Goal: Information Seeking & Learning: Learn about a topic

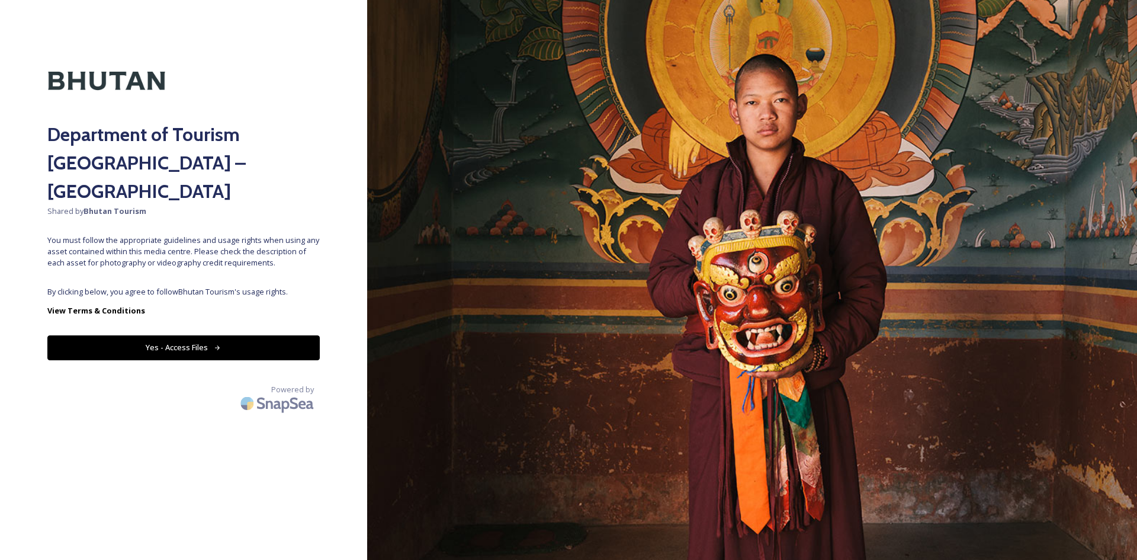
click at [214, 335] on button "Yes - Access Files" at bounding box center [183, 347] width 272 height 24
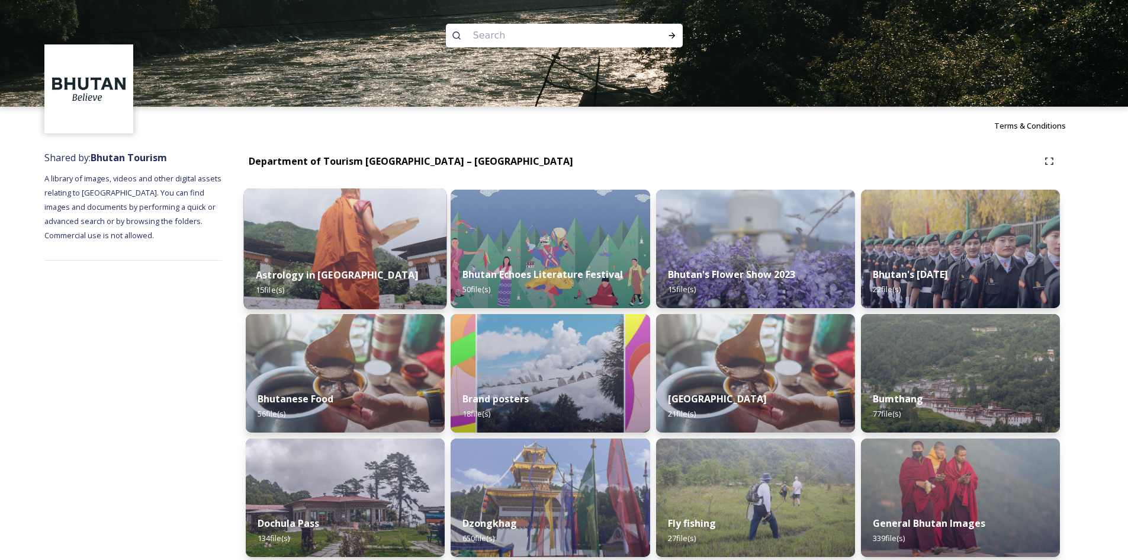
click at [352, 254] on img at bounding box center [345, 248] width 203 height 121
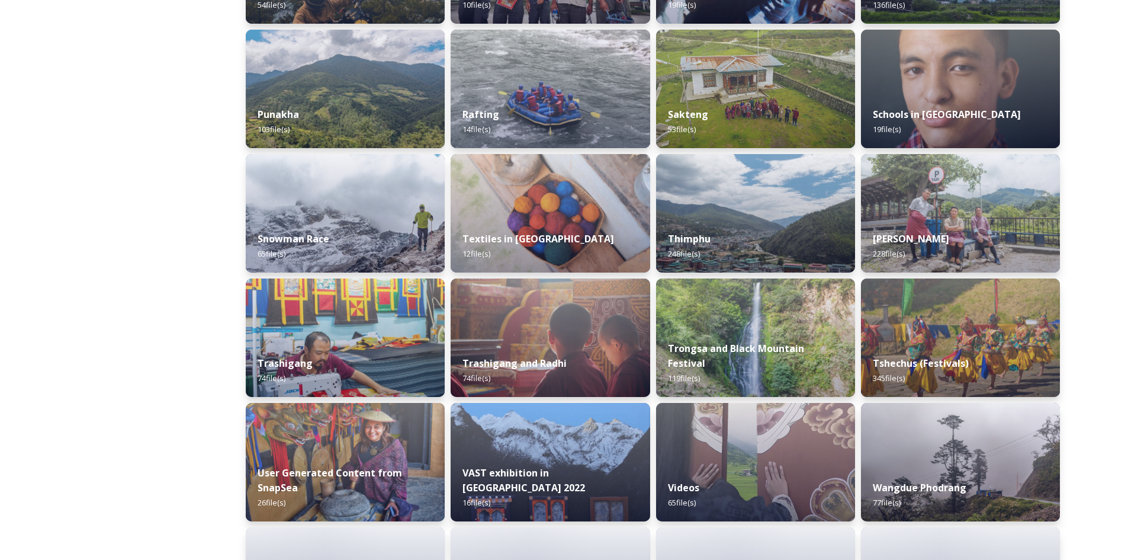
scroll to position [947, 0]
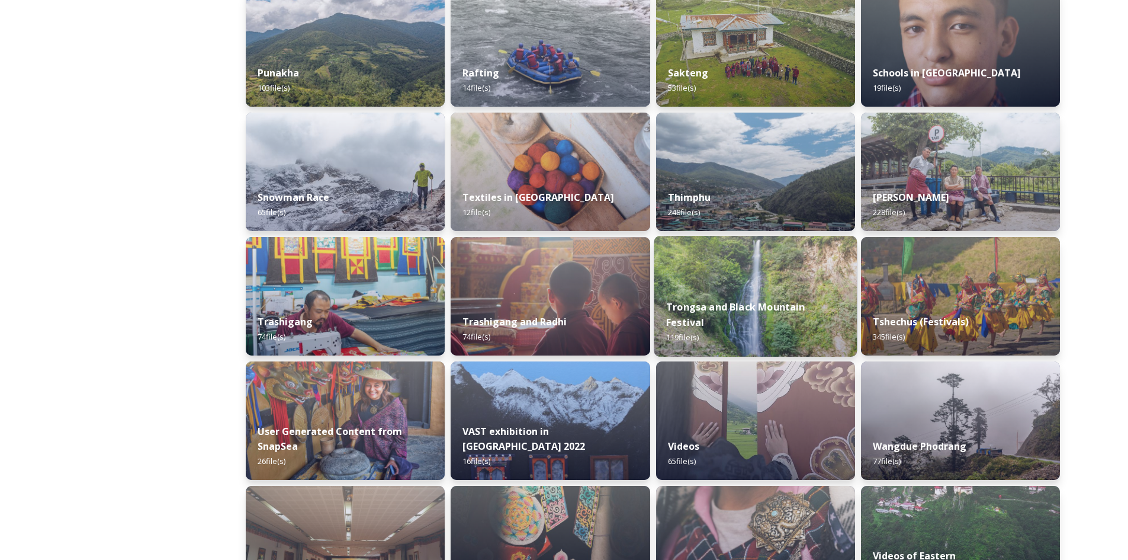
click at [790, 319] on strong "Trongsa and Black Mountain Festival" at bounding box center [735, 314] width 139 height 28
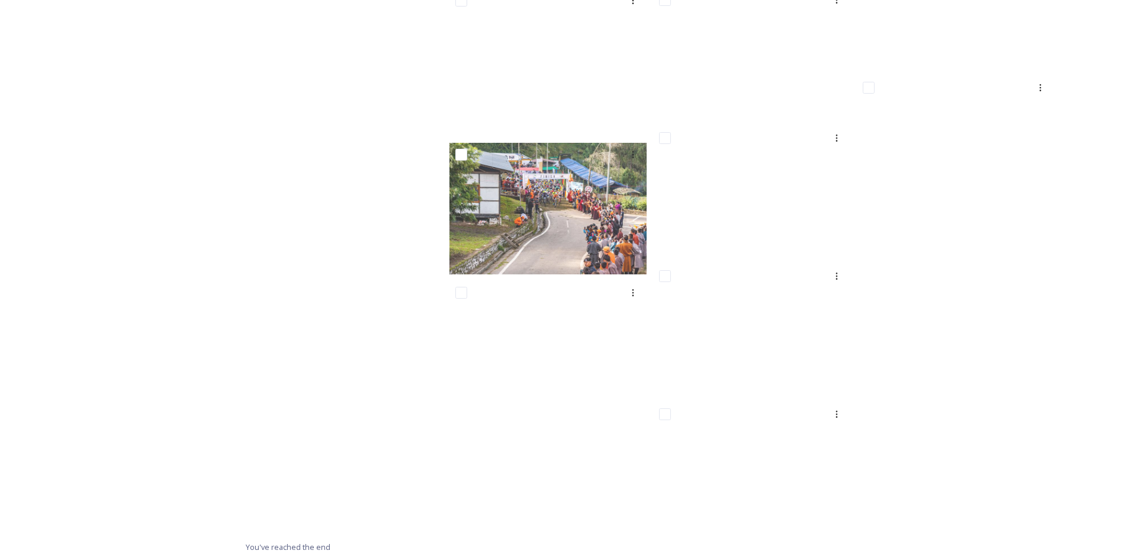
scroll to position [4143, 0]
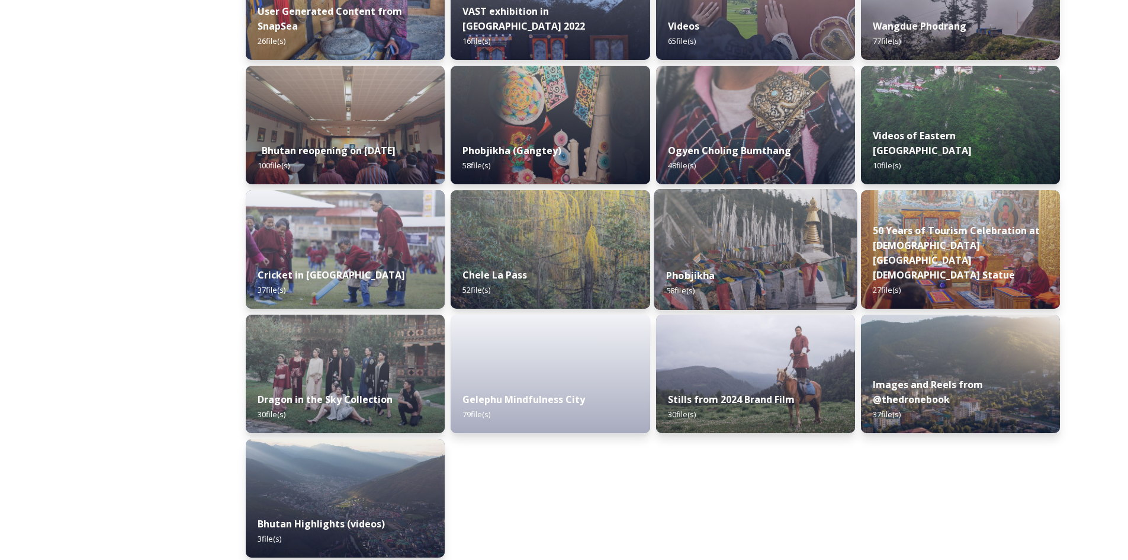
scroll to position [1377, 0]
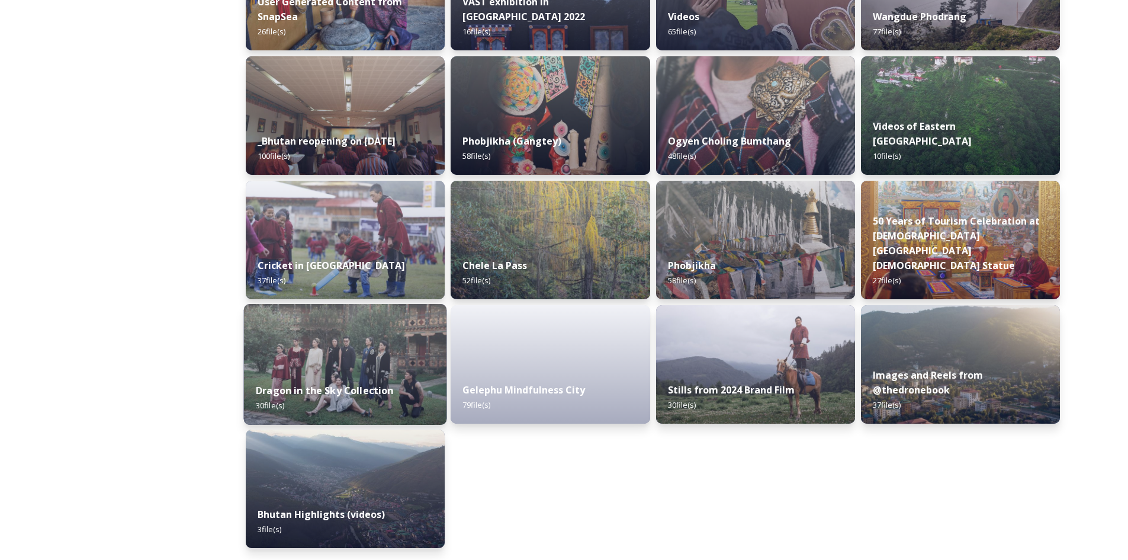
click at [298, 349] on img at bounding box center [345, 364] width 203 height 121
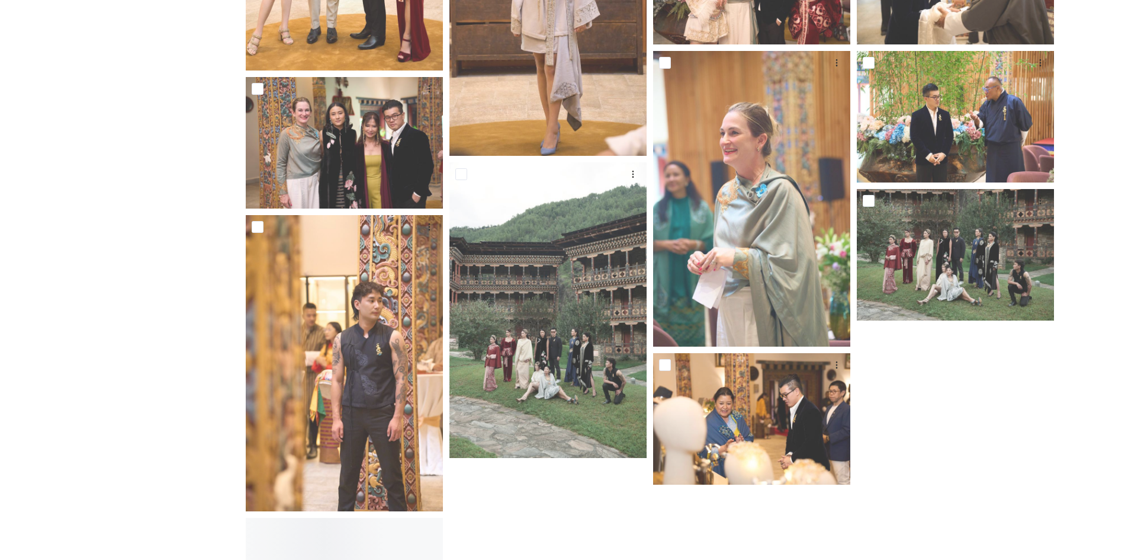
scroll to position [1362, 0]
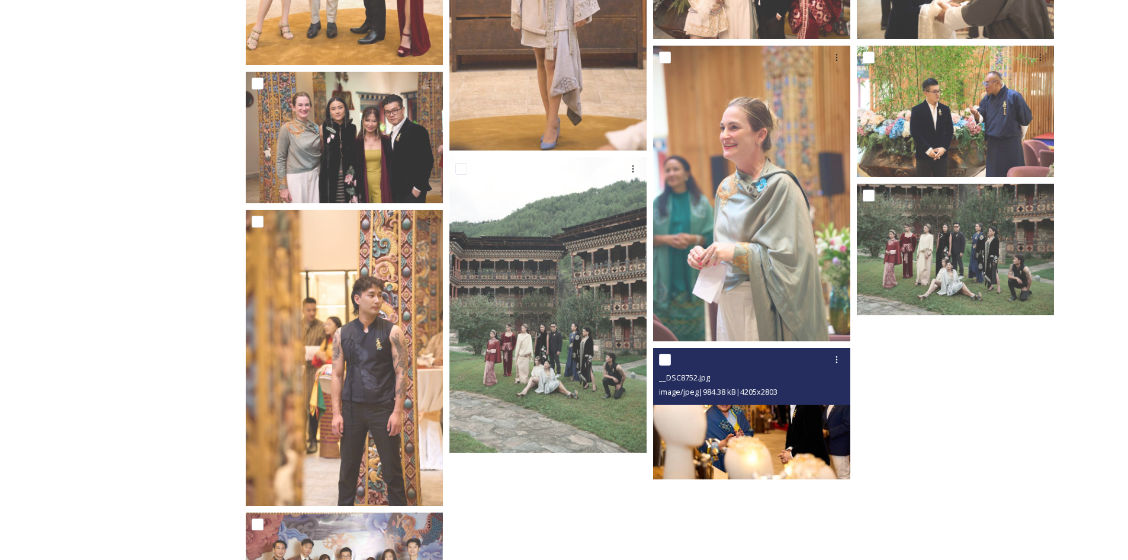
click at [769, 432] on img at bounding box center [751, 413] width 197 height 131
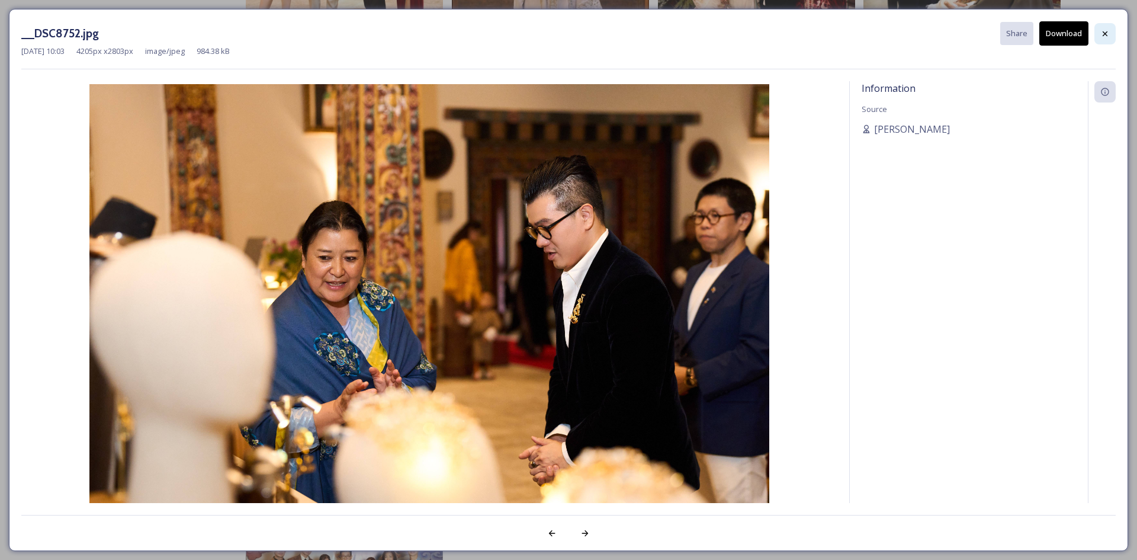
click at [1103, 35] on icon at bounding box center [1105, 33] width 5 height 5
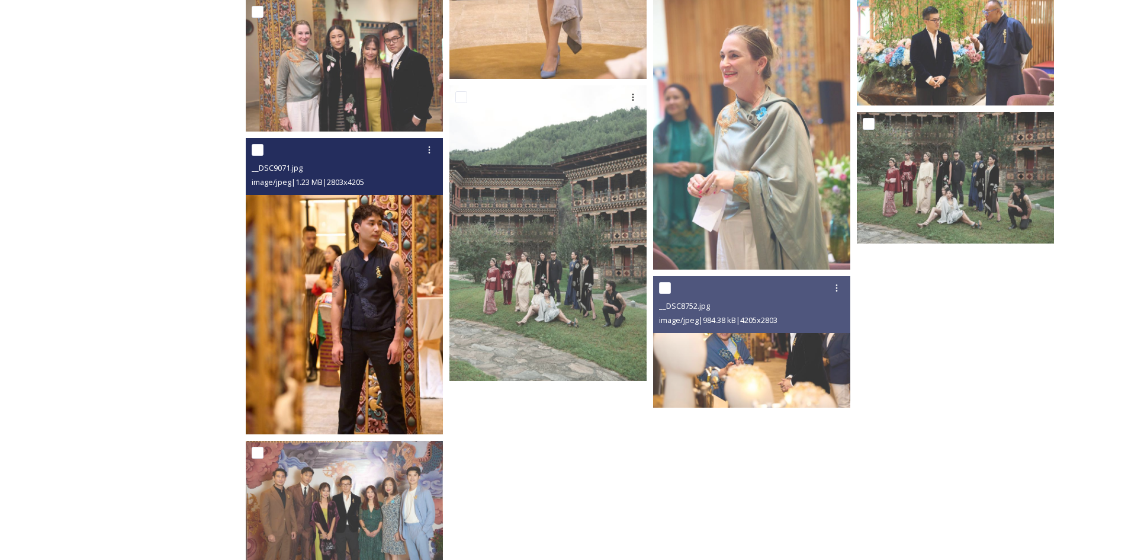
scroll to position [1432, 0]
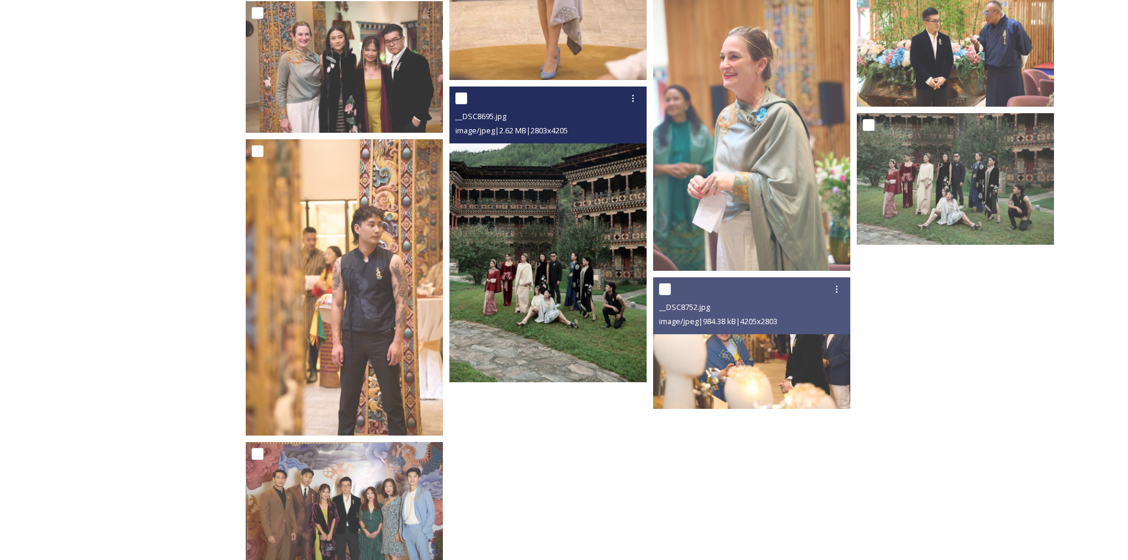
click at [577, 311] on img at bounding box center [547, 234] width 197 height 296
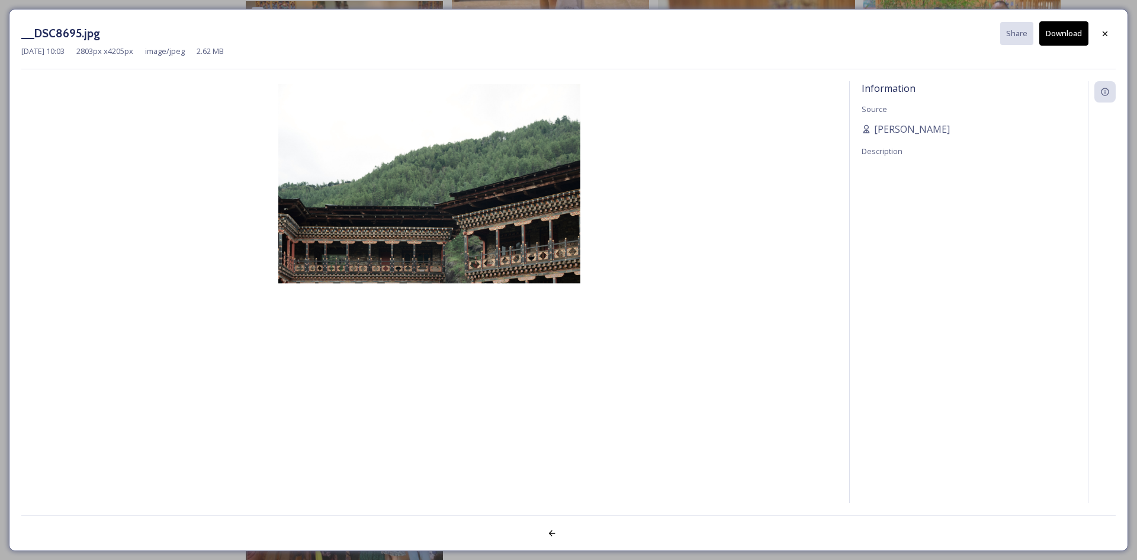
click at [493, 323] on img at bounding box center [429, 310] width 816 height 453
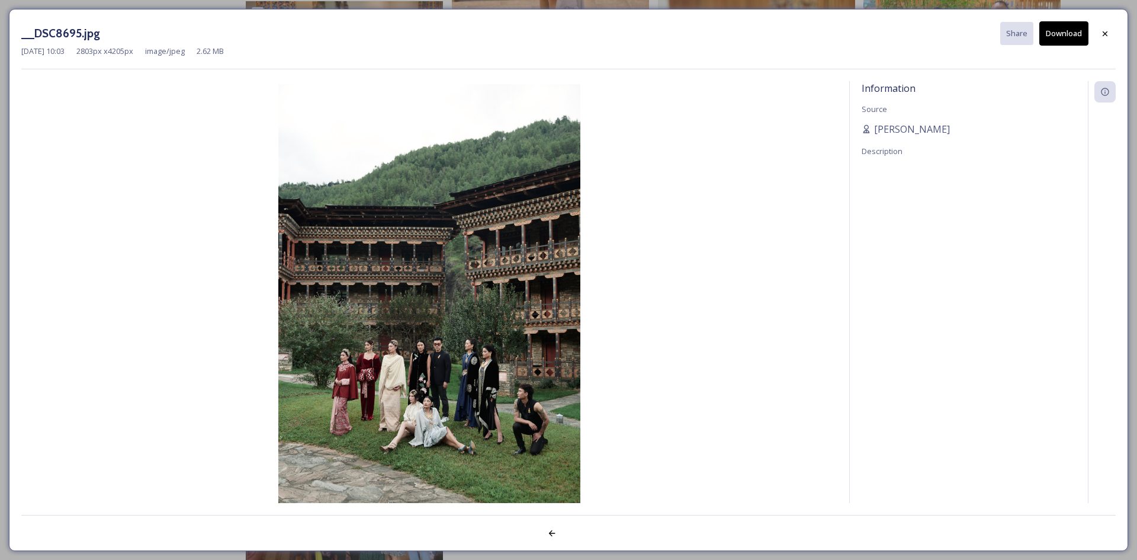
click at [493, 323] on img at bounding box center [429, 310] width 816 height 453
click at [1099, 31] on div at bounding box center [1104, 33] width 21 height 21
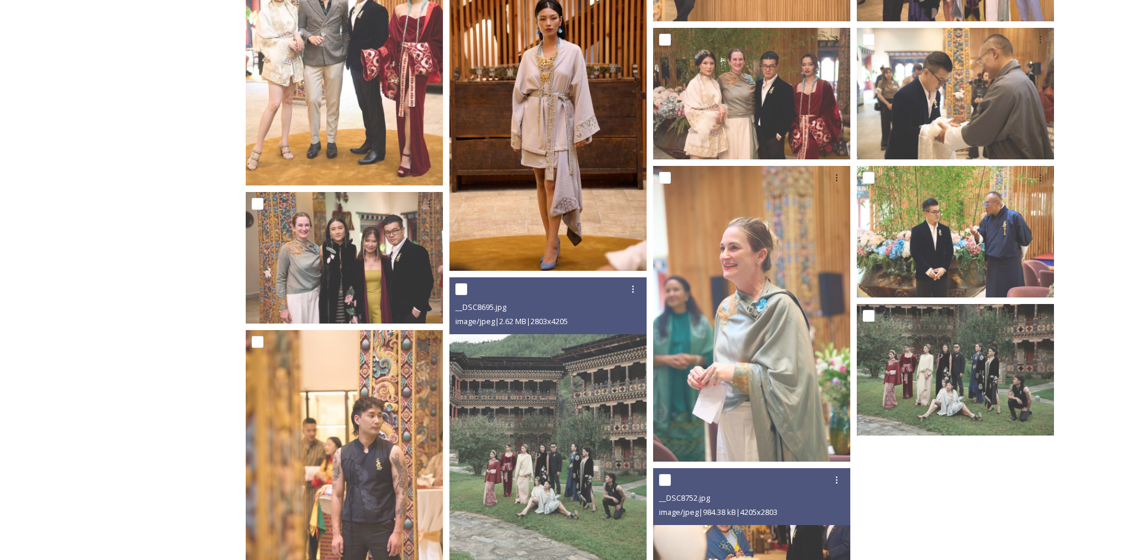
scroll to position [1136, 0]
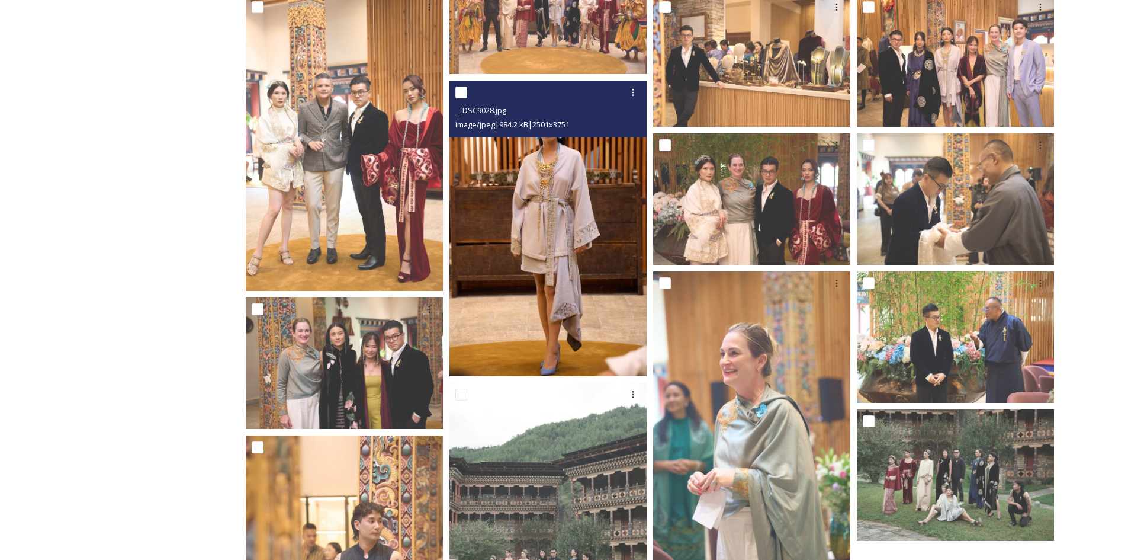
click at [591, 279] on img at bounding box center [547, 228] width 197 height 296
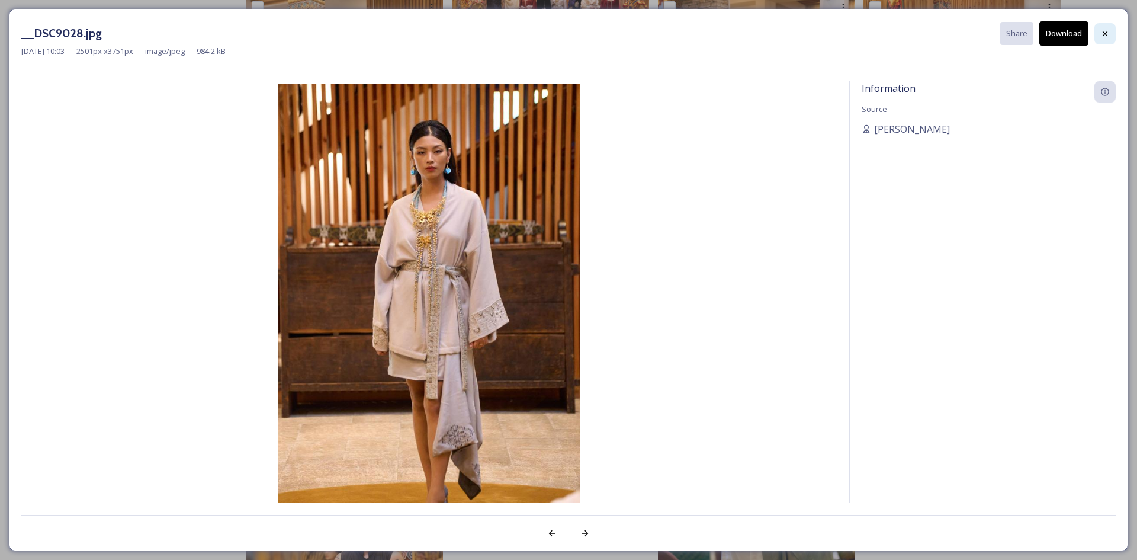
click at [1105, 32] on icon at bounding box center [1104, 33] width 9 height 9
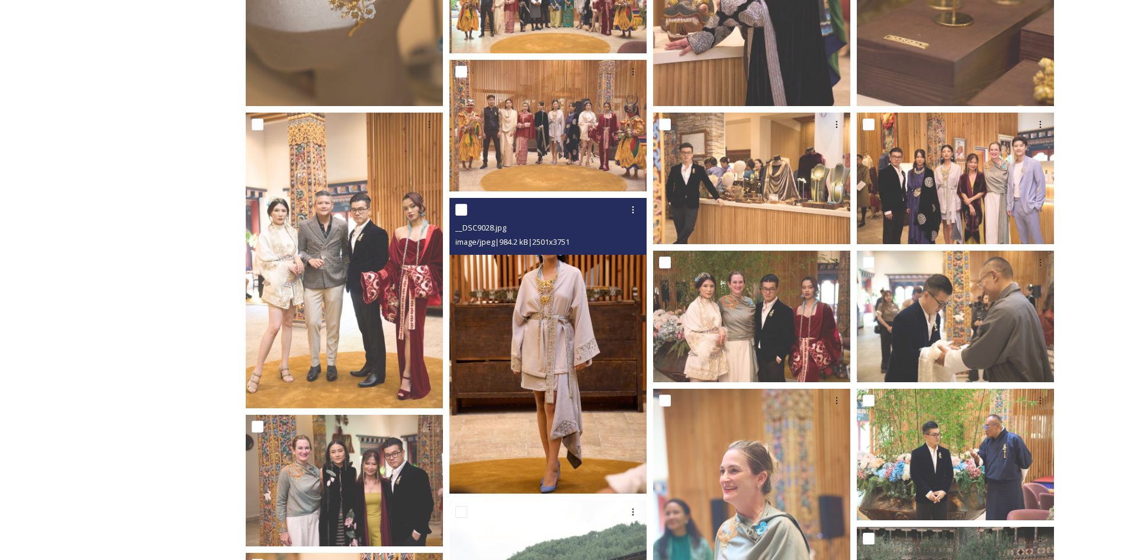
scroll to position [1018, 0]
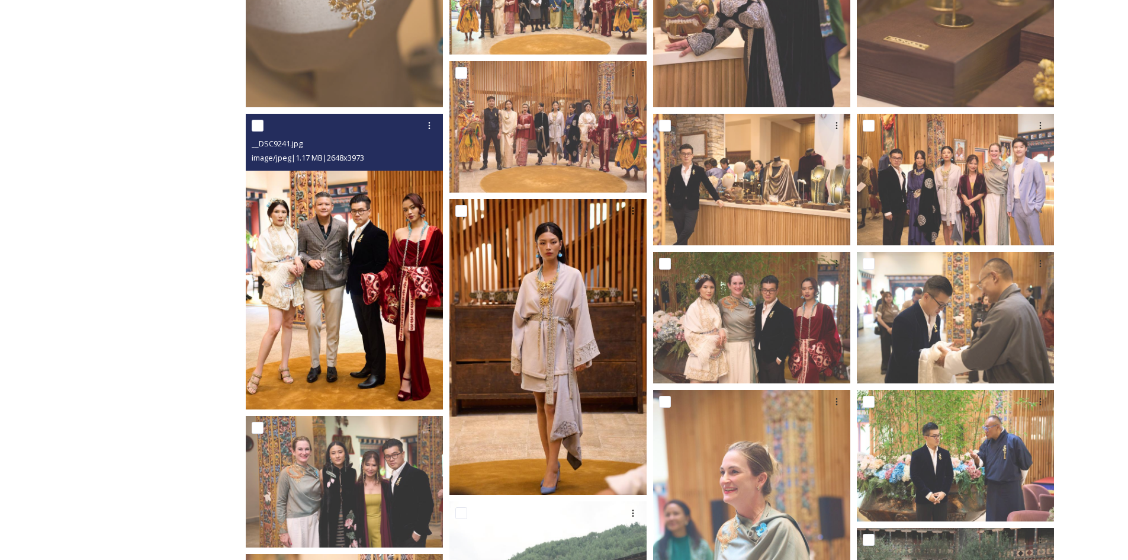
click at [360, 215] on img at bounding box center [344, 262] width 197 height 296
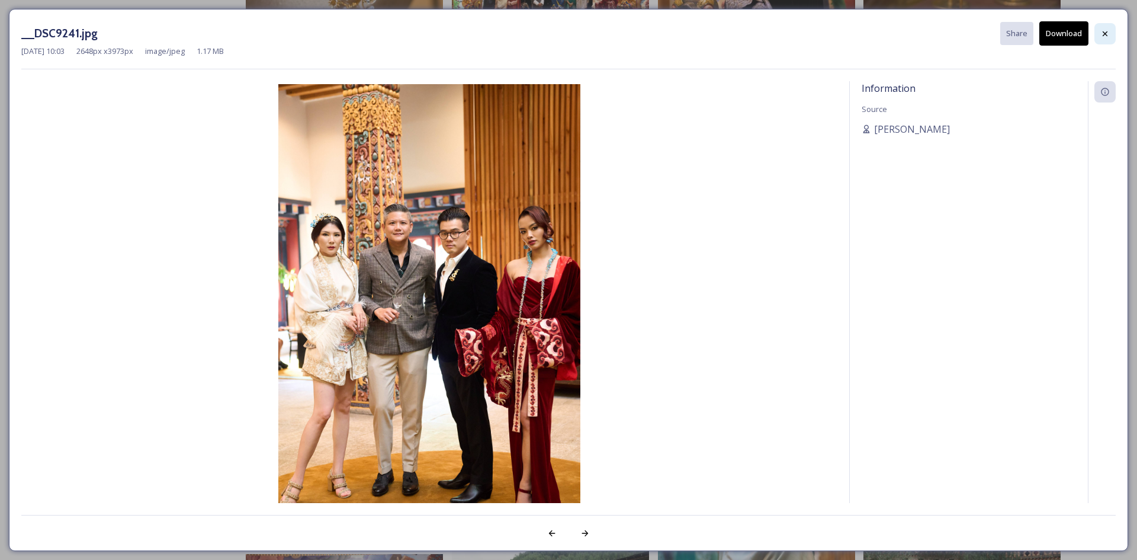
click at [1107, 32] on icon at bounding box center [1104, 33] width 9 height 9
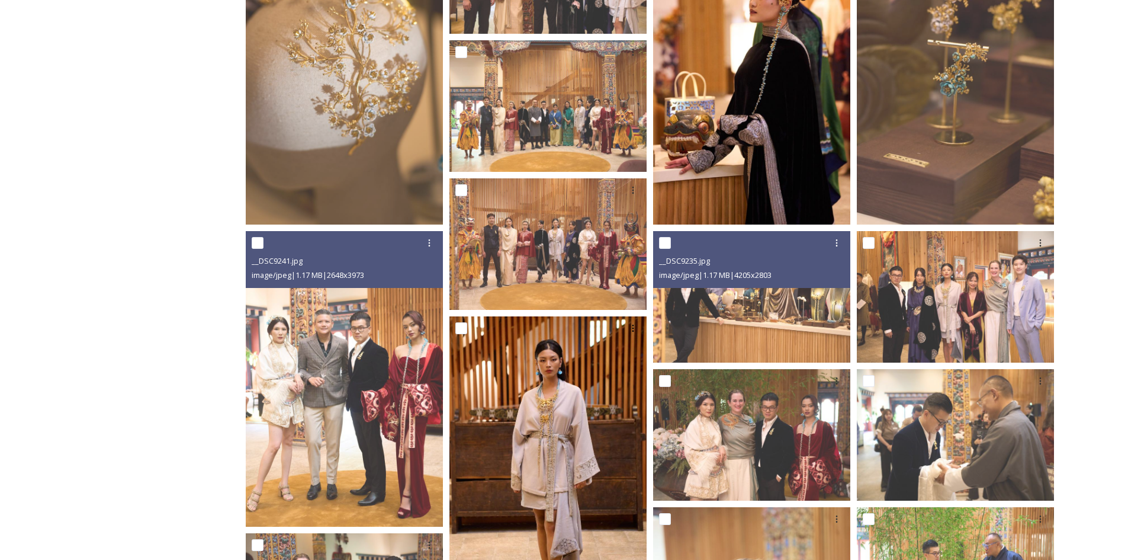
scroll to position [899, 0]
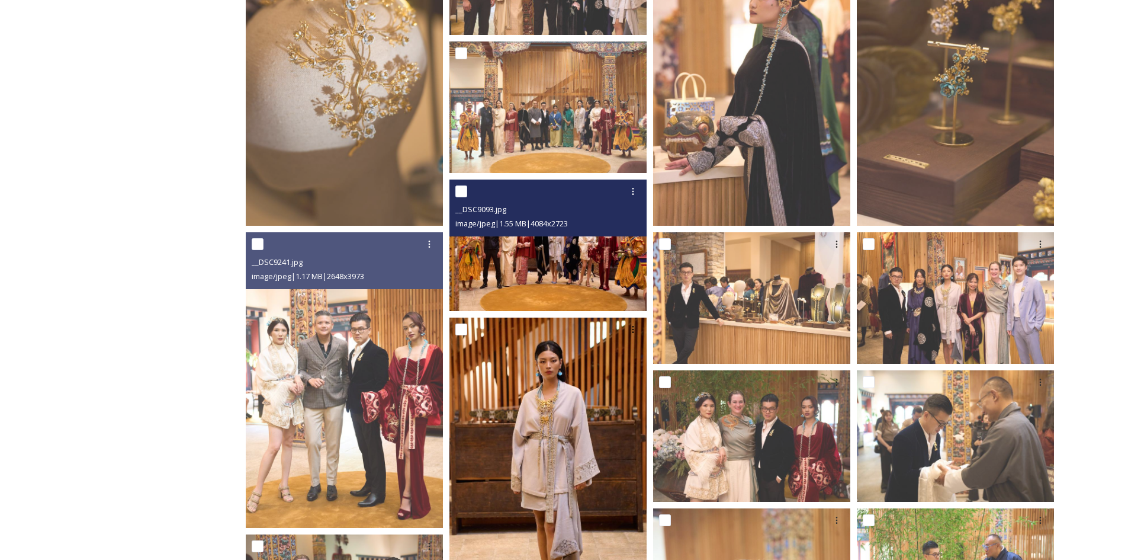
click at [594, 263] on img at bounding box center [547, 244] width 197 height 131
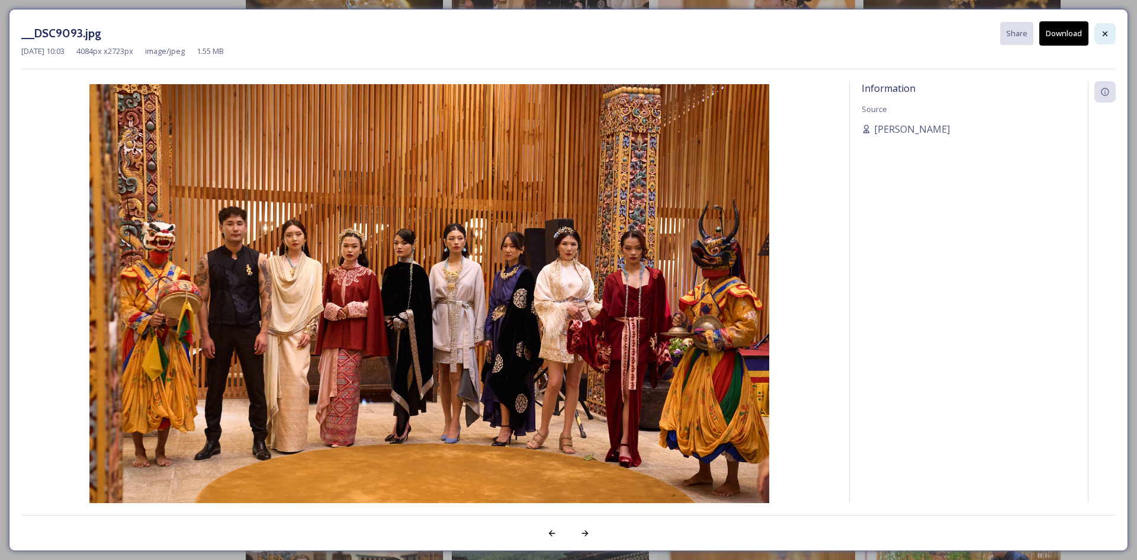
click at [1103, 29] on icon at bounding box center [1104, 33] width 9 height 9
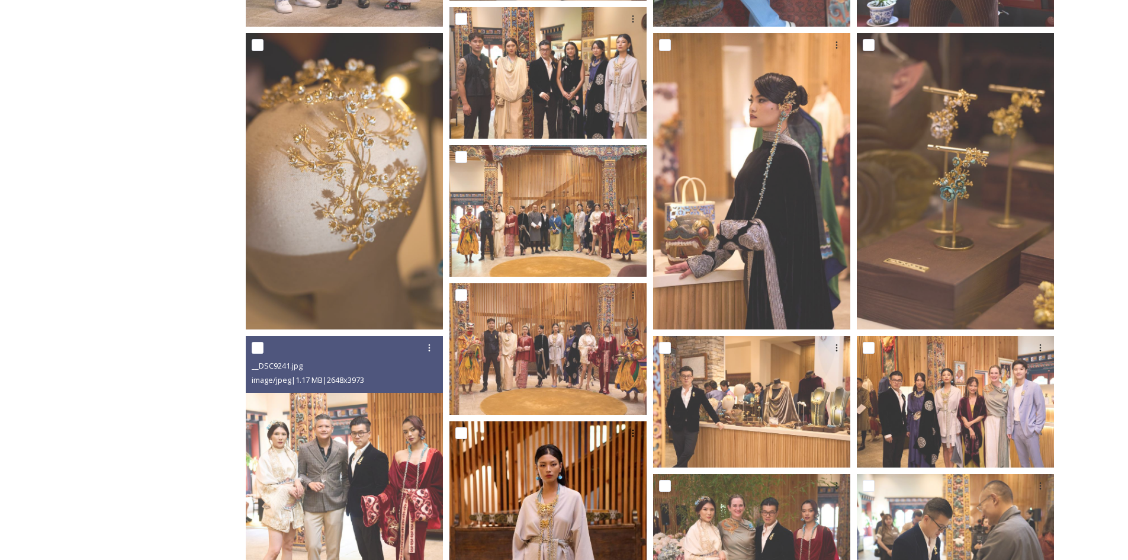
scroll to position [781, 0]
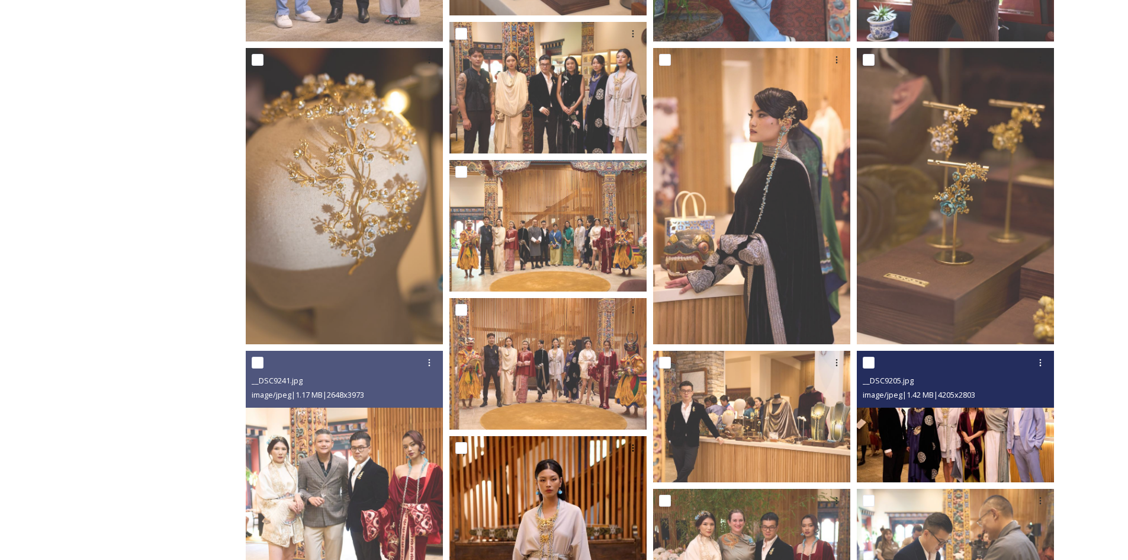
click at [971, 443] on img at bounding box center [955, 416] width 197 height 131
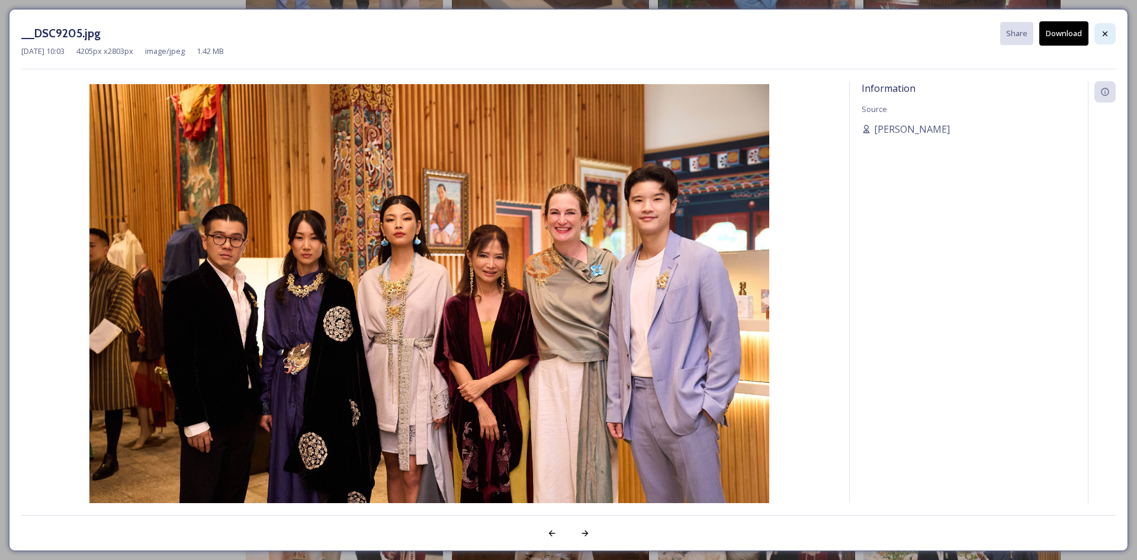
click at [1104, 33] on icon at bounding box center [1105, 33] width 5 height 5
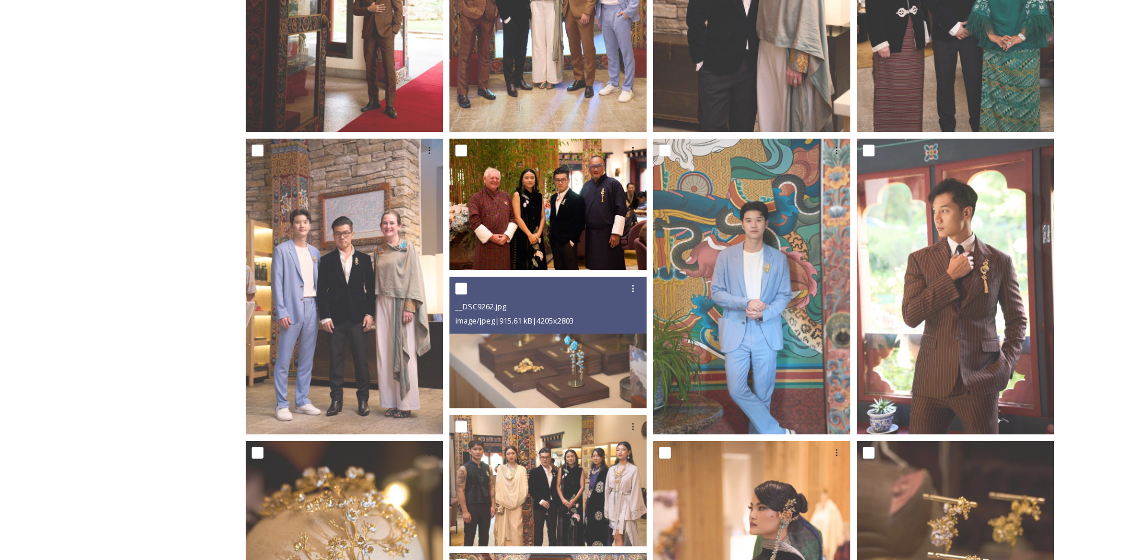
scroll to position [367, 0]
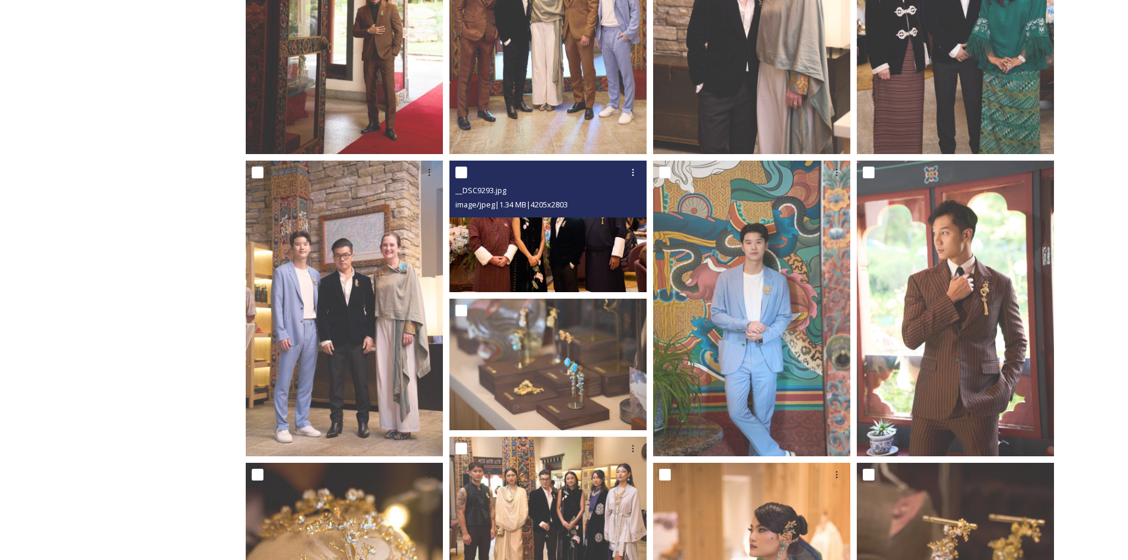
click at [542, 261] on img at bounding box center [547, 225] width 197 height 131
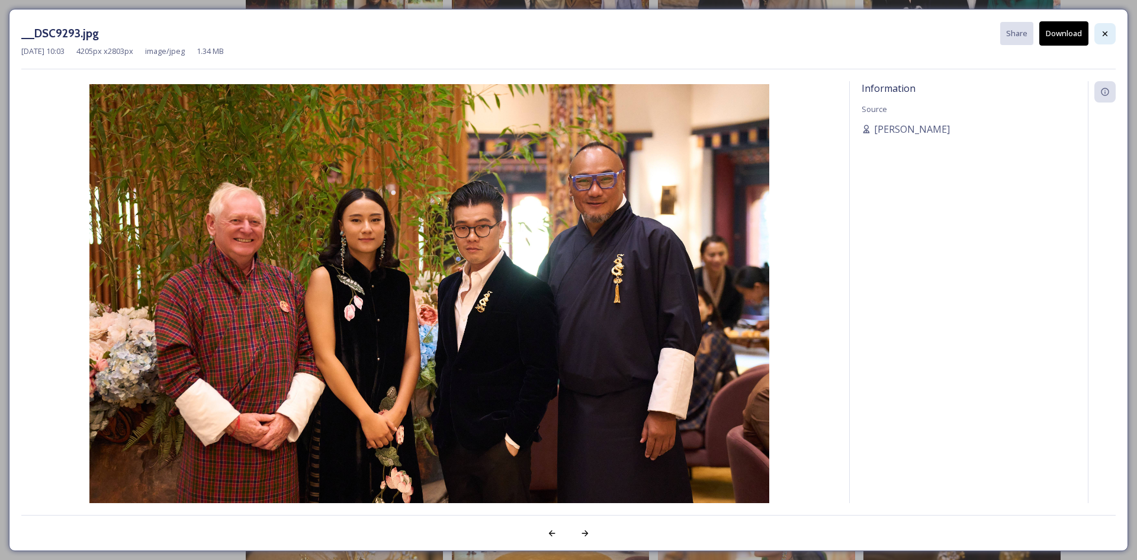
click at [1107, 31] on icon at bounding box center [1104, 33] width 9 height 9
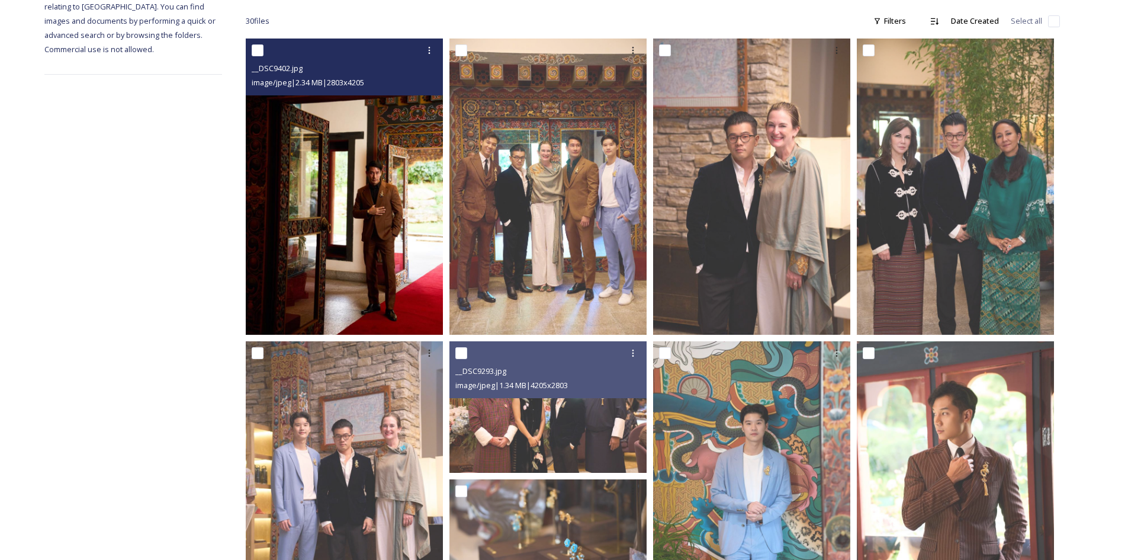
scroll to position [130, 0]
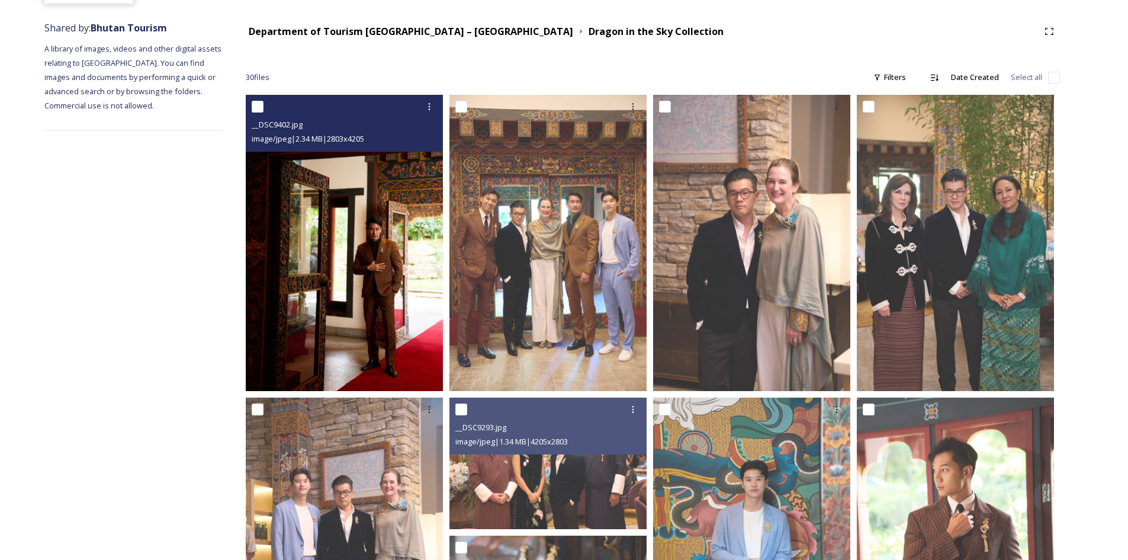
click at [354, 297] on img at bounding box center [344, 243] width 197 height 296
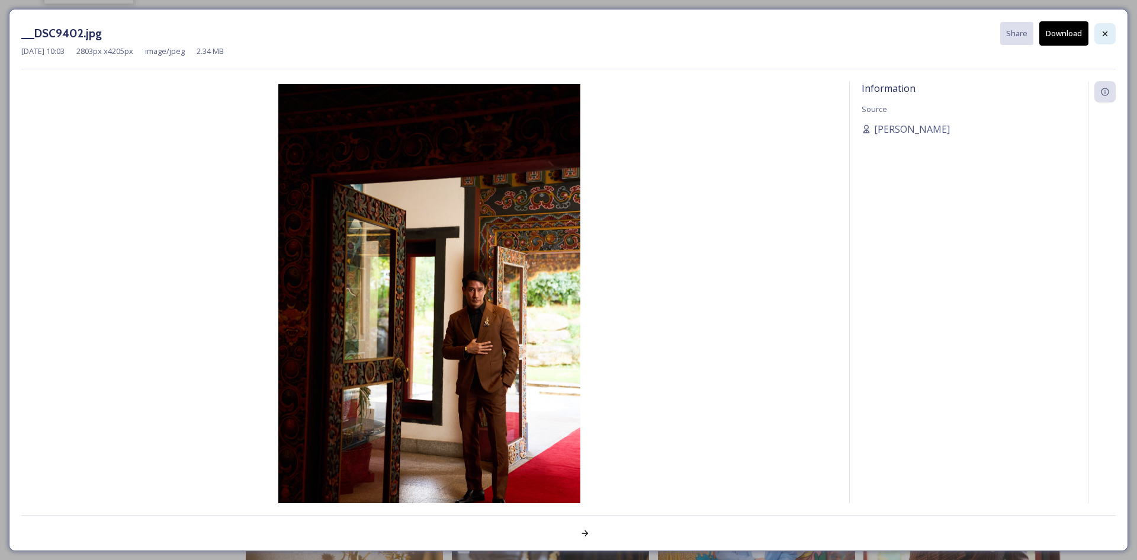
click at [1104, 33] on icon at bounding box center [1105, 33] width 5 height 5
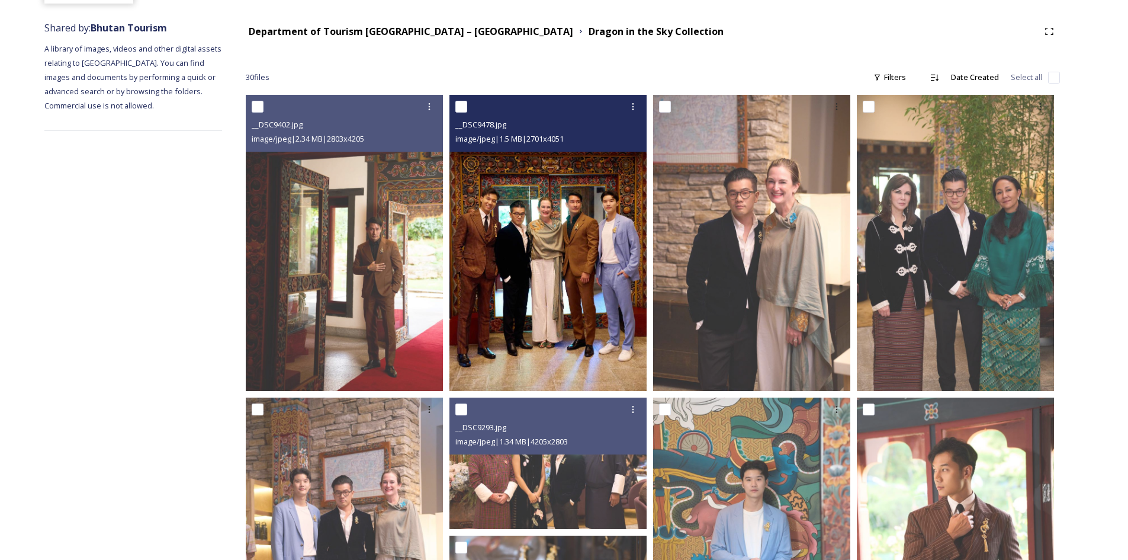
click at [607, 222] on img at bounding box center [547, 243] width 197 height 296
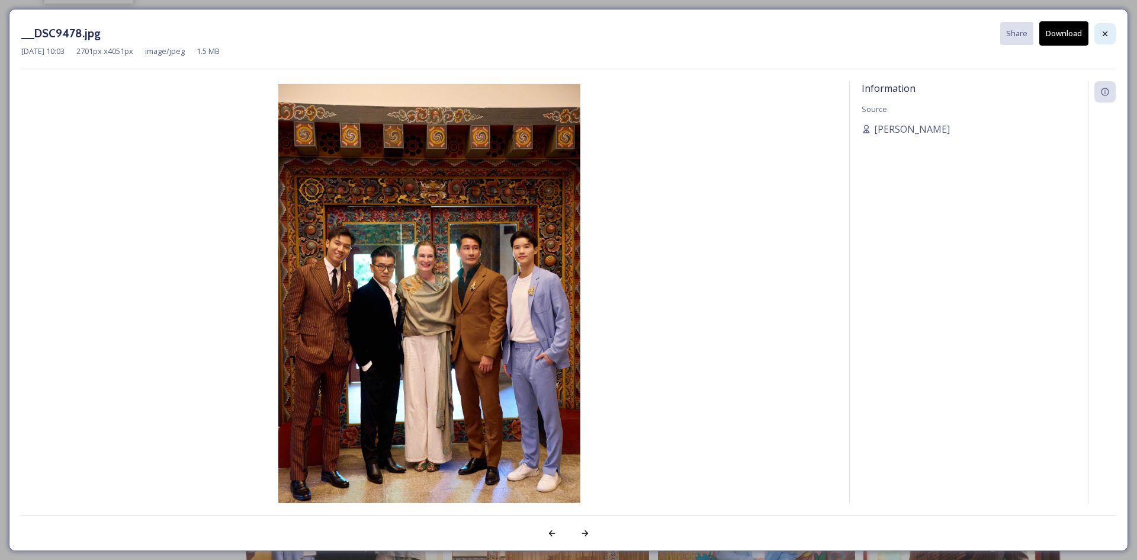
click at [1106, 40] on div at bounding box center [1104, 33] width 21 height 21
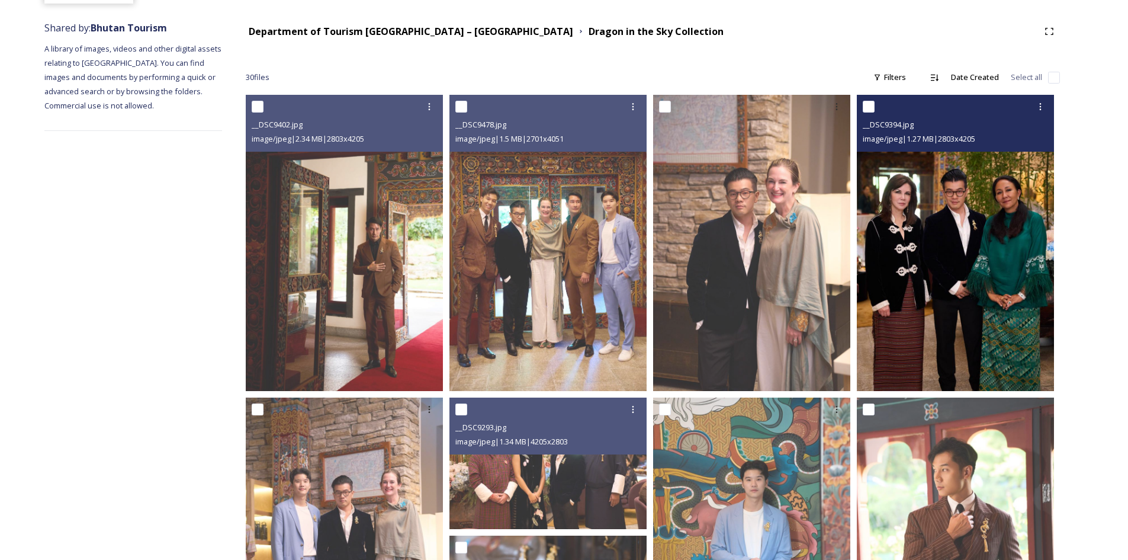
click at [921, 279] on img at bounding box center [955, 243] width 197 height 296
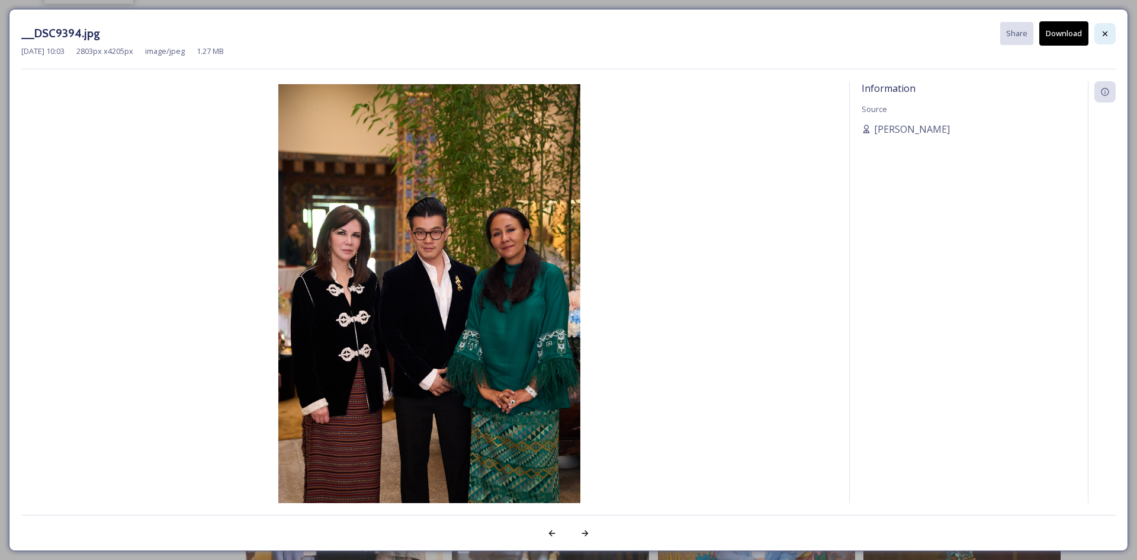
click at [1107, 38] on icon at bounding box center [1104, 33] width 9 height 9
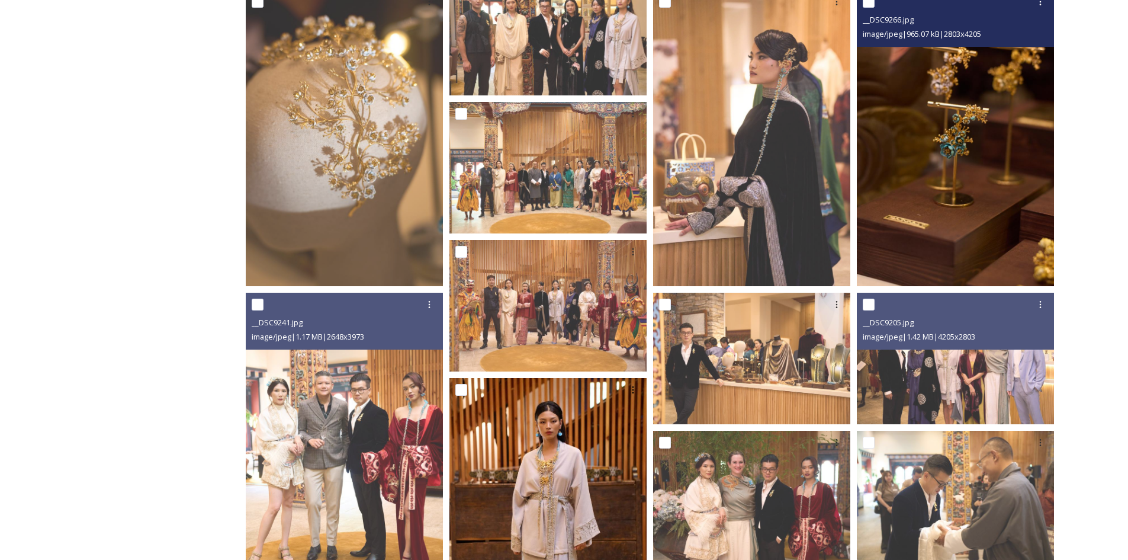
scroll to position [840, 0]
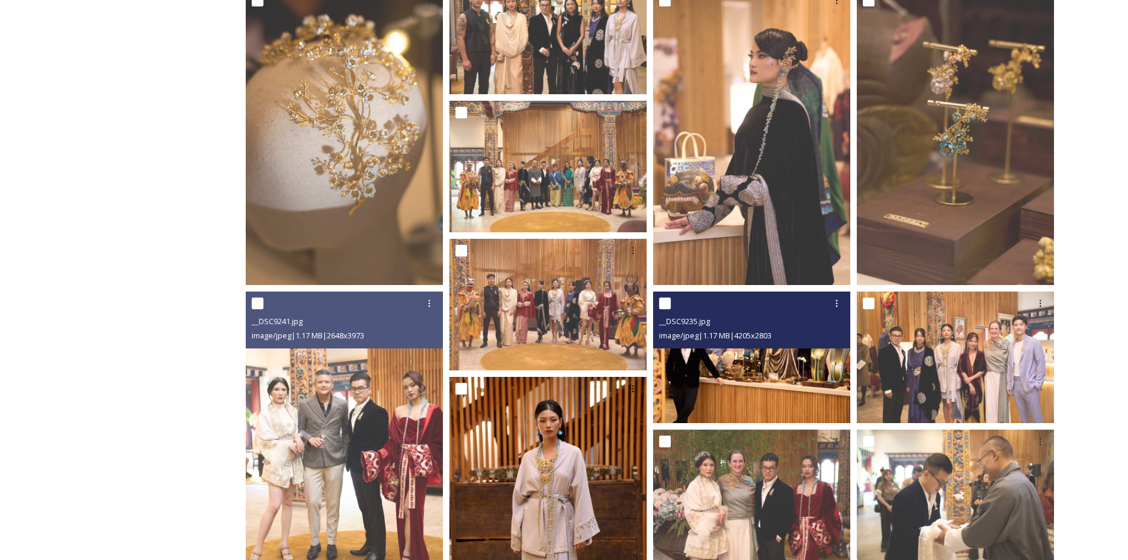
click at [780, 384] on img at bounding box center [751, 356] width 197 height 131
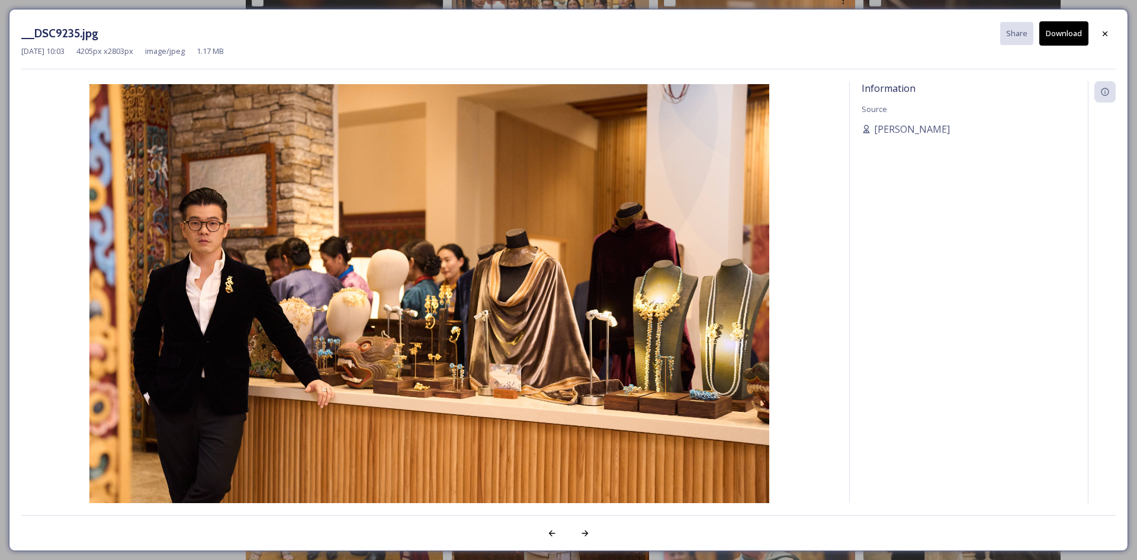
click at [1047, 369] on div "Information Source [PERSON_NAME]" at bounding box center [969, 307] width 238 height 453
click at [1113, 32] on div at bounding box center [1104, 33] width 21 height 21
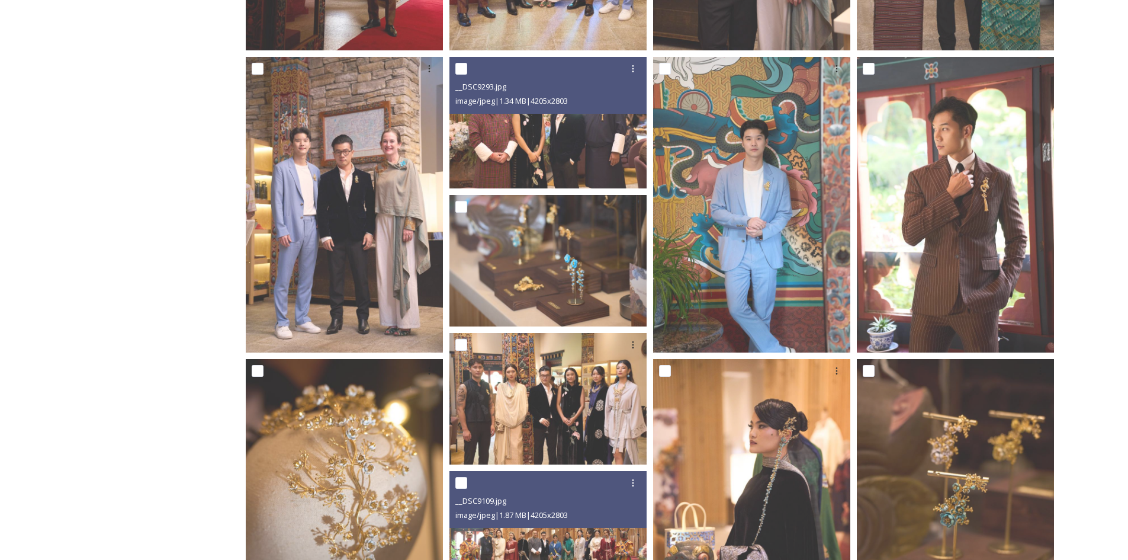
scroll to position [426, 0]
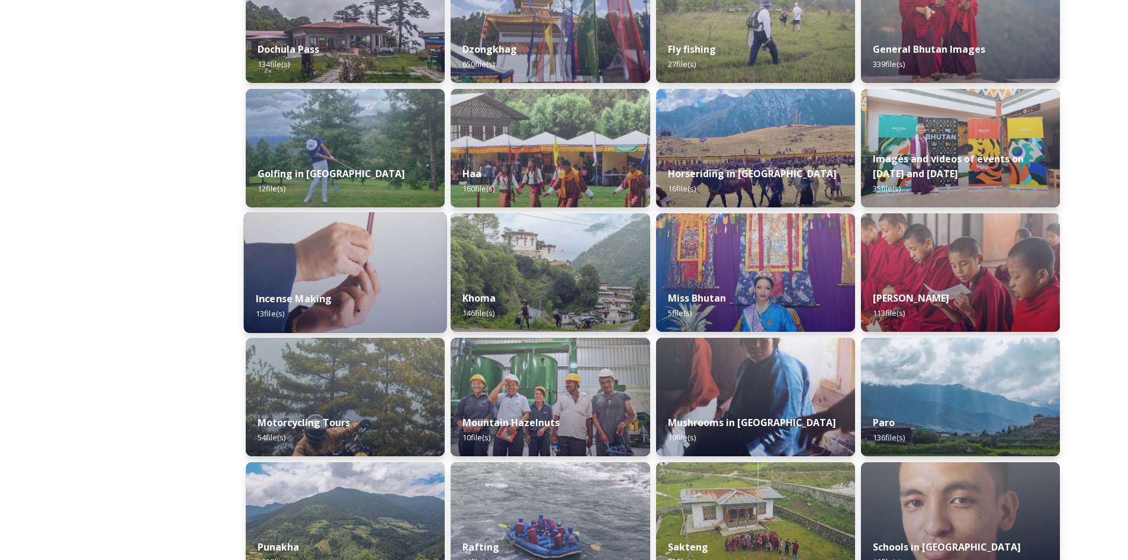
scroll to position [237, 0]
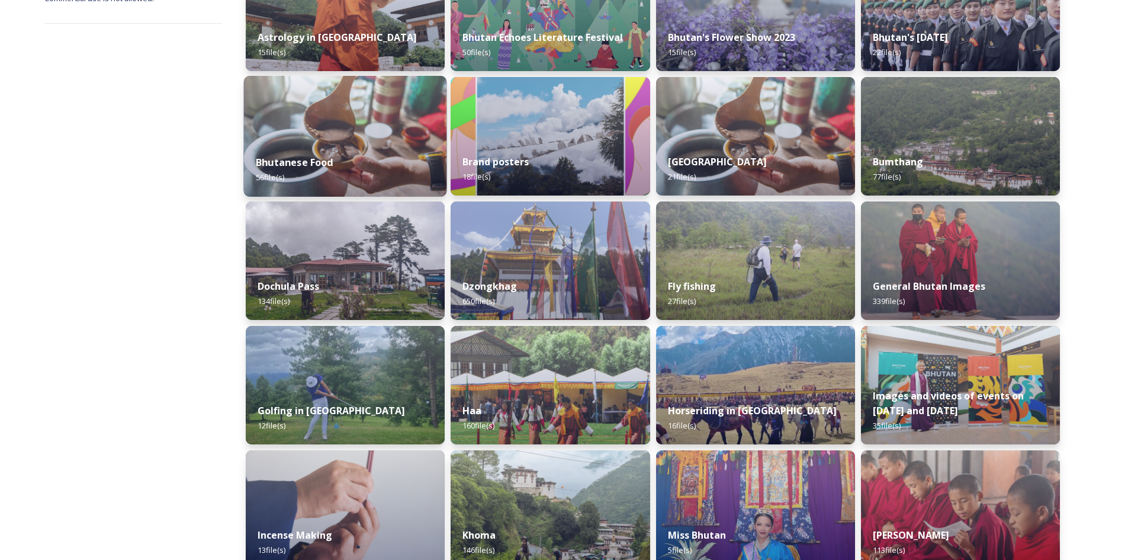
click at [301, 133] on img at bounding box center [345, 136] width 203 height 121
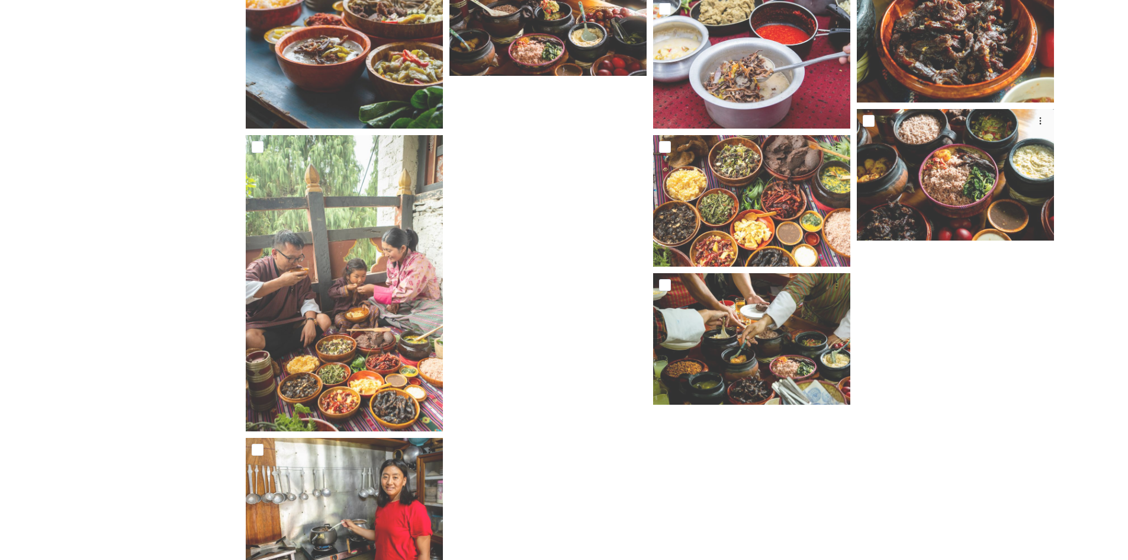
scroll to position [2438, 0]
